Goal: Check status

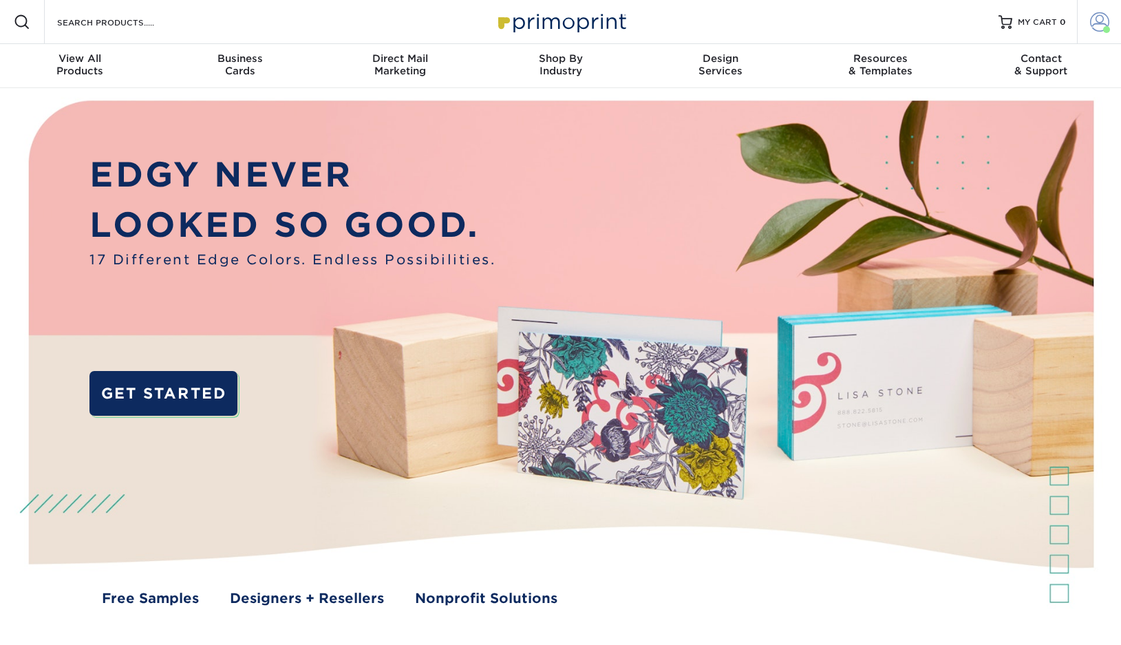
click at [1106, 27] on span at bounding box center [1107, 29] width 7 height 7
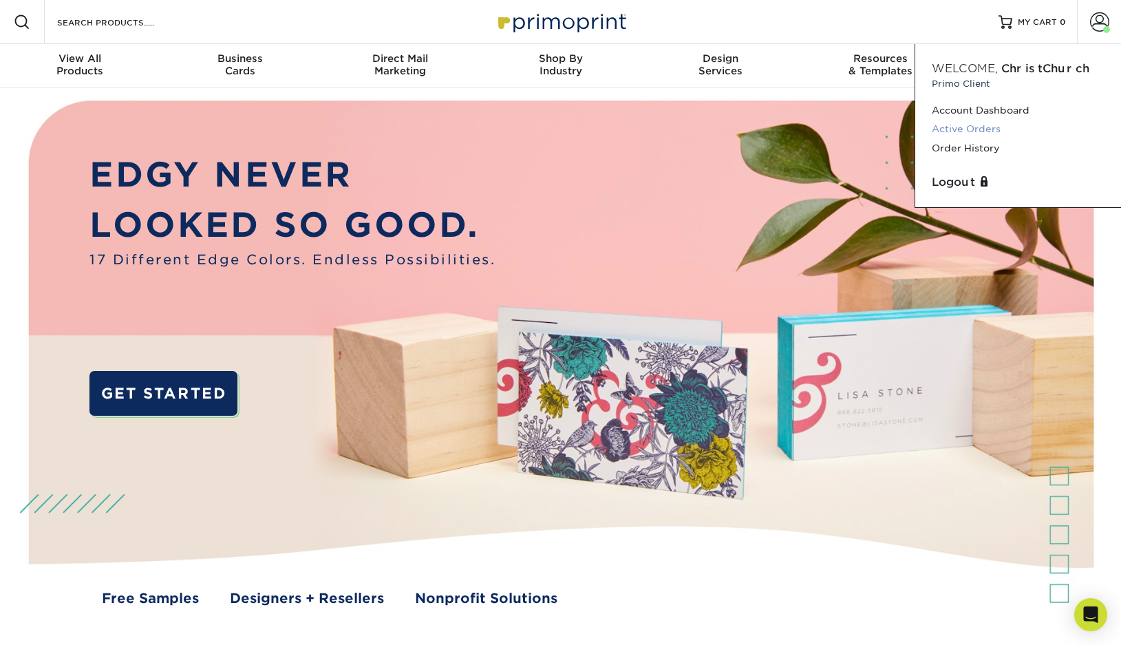
click at [978, 131] on link "Active Orders" at bounding box center [1018, 129] width 173 height 19
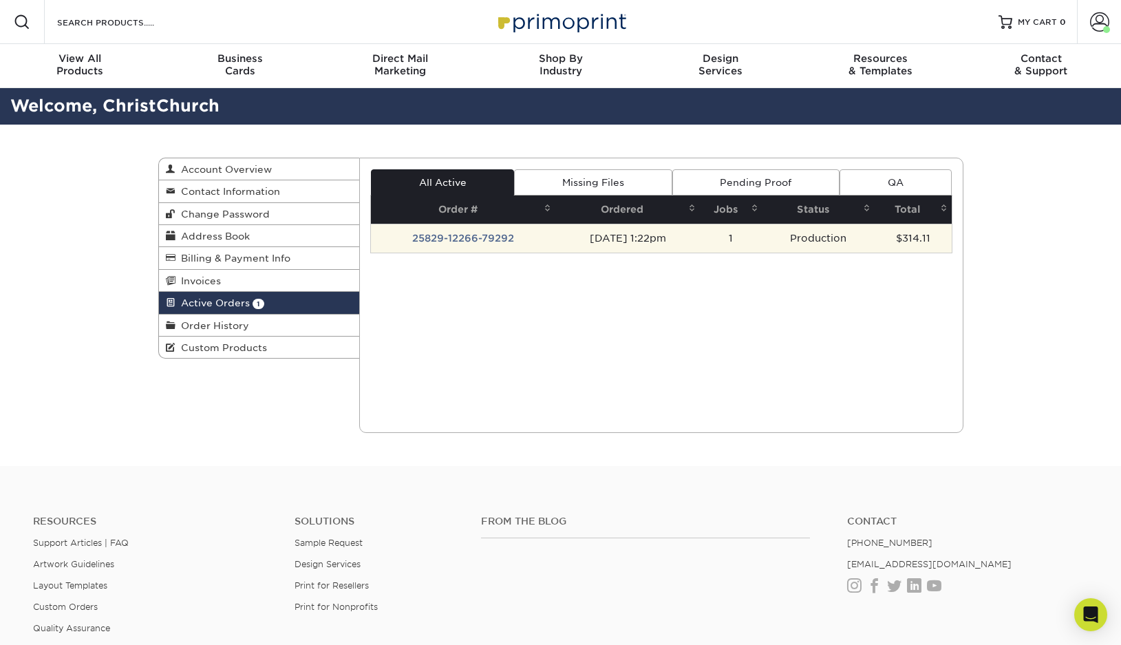
click at [454, 231] on td "25829-12266-79292" at bounding box center [463, 238] width 184 height 29
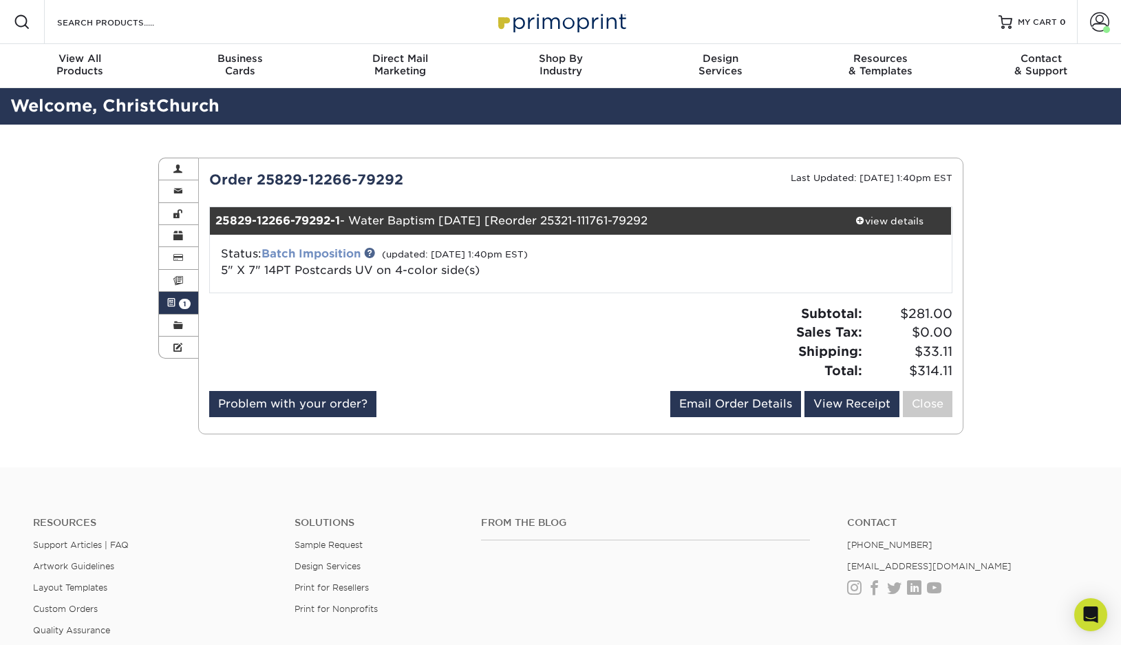
click at [332, 251] on link "Batch Imposition" at bounding box center [311, 253] width 99 height 13
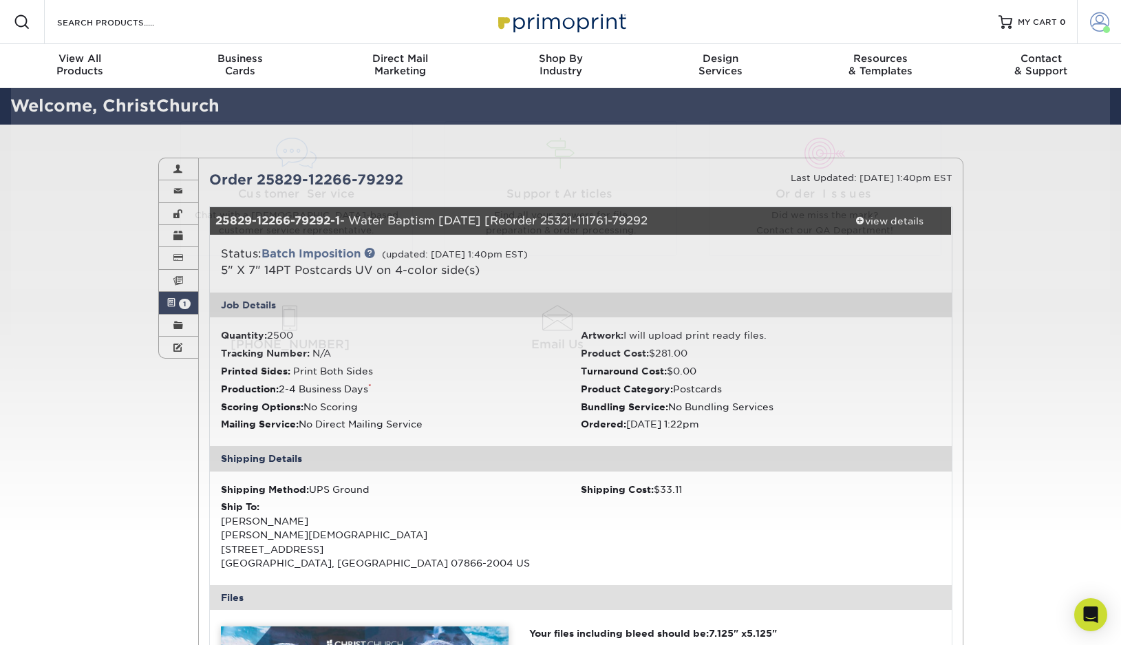
click at [1099, 19] on span at bounding box center [1099, 21] width 19 height 19
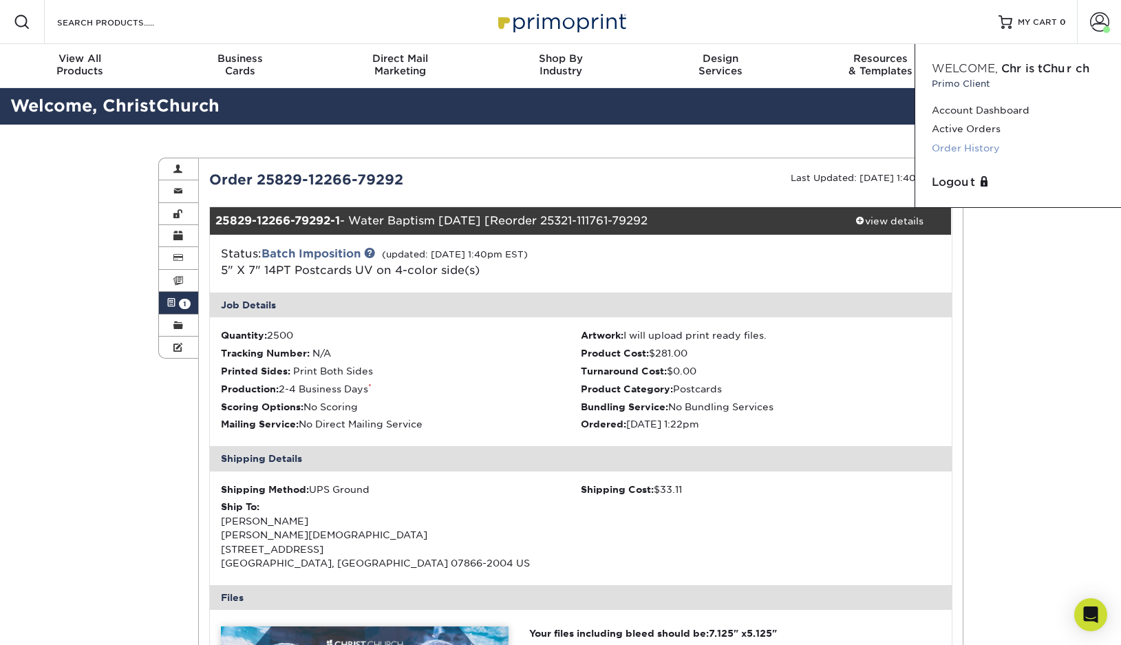
click at [941, 146] on link "Order History" at bounding box center [1018, 148] width 173 height 19
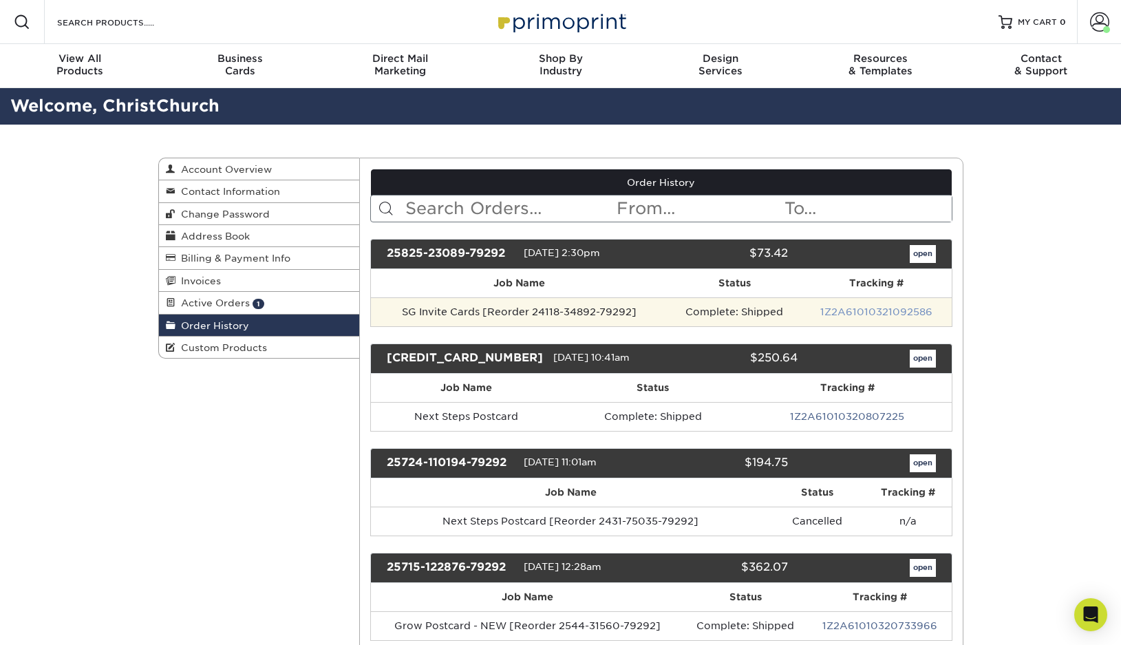
click at [881, 311] on link "1Z2A61010321092586" at bounding box center [877, 311] width 112 height 11
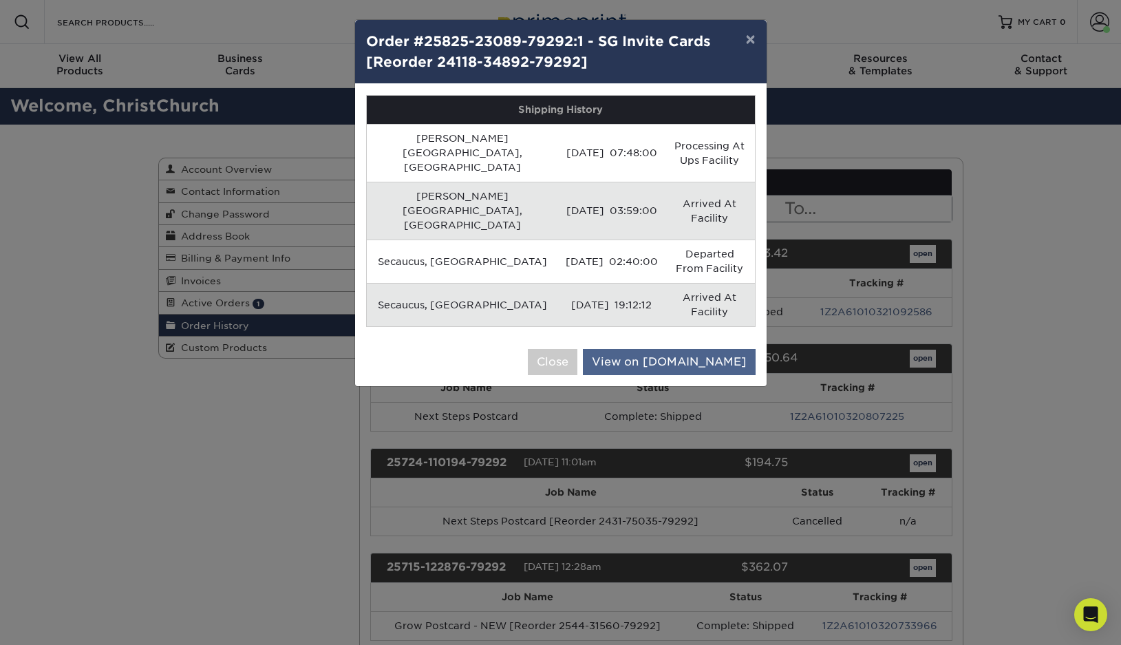
click at [684, 349] on link "View on UPS.com" at bounding box center [669, 362] width 173 height 26
